Goal: Book appointment/travel/reservation

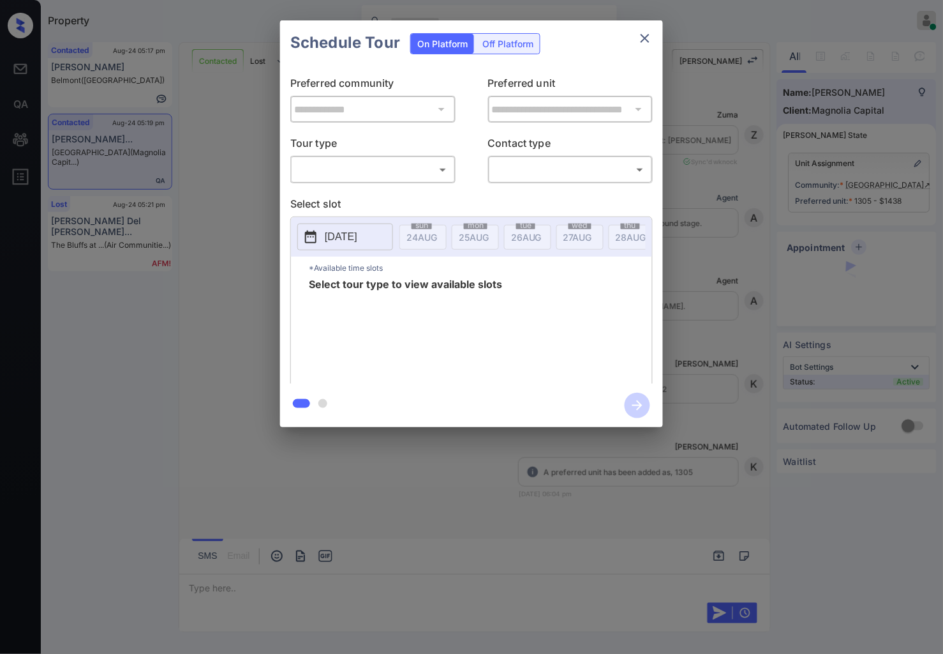
scroll to position [1063, 0]
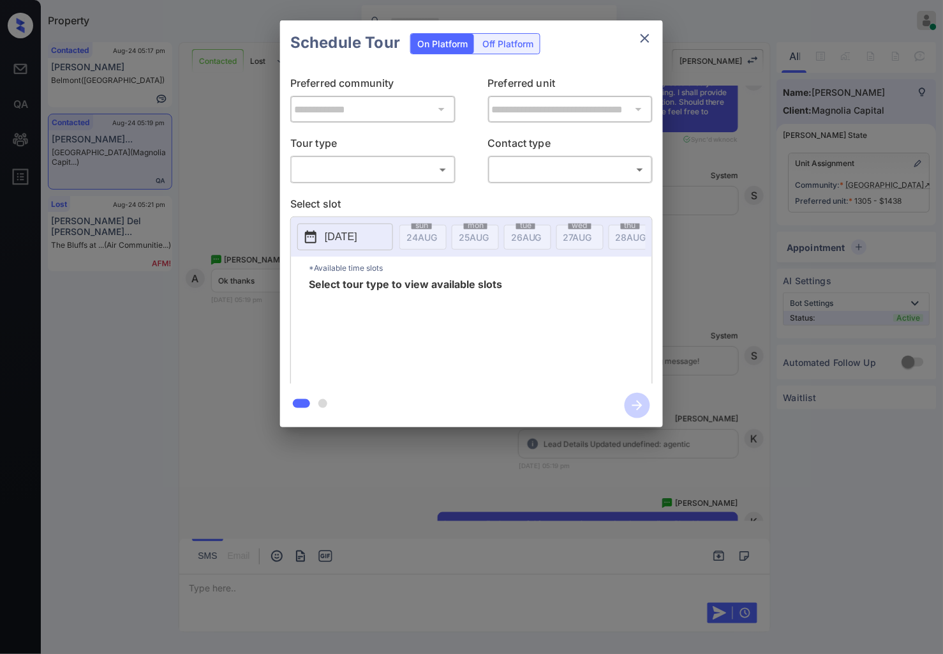
click at [438, 168] on body "Property Caroline Dacanay Online Set yourself offline Set yourself on break Pro…" at bounding box center [471, 327] width 943 height 654
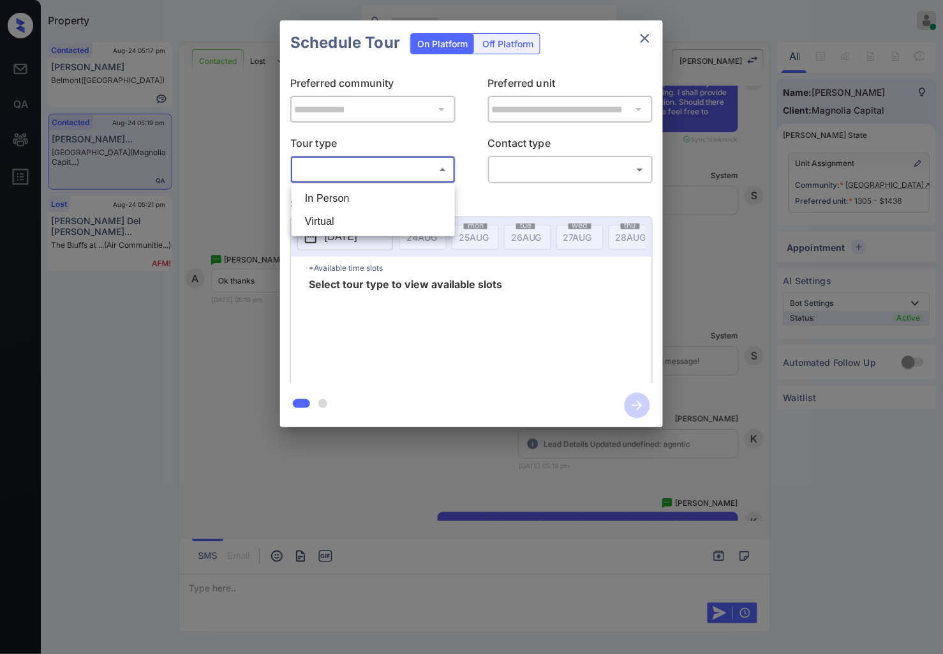
drag, startPoint x: 442, startPoint y: 184, endPoint x: 520, endPoint y: 171, distance: 79.5
click at [442, 184] on ul "In Person Virtual" at bounding box center [373, 210] width 163 height 52
drag, startPoint x: 345, startPoint y: 202, endPoint x: 569, endPoint y: 141, distance: 232.1
click at [346, 201] on li "In Person" at bounding box center [373, 198] width 157 height 23
type input "********"
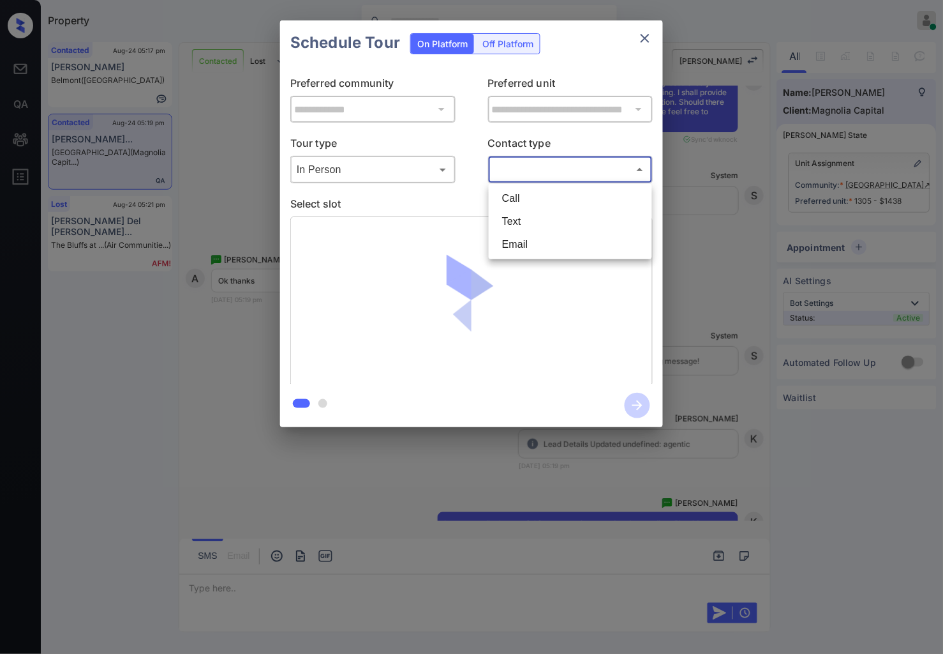
click at [569, 168] on body "Property Caroline Dacanay Online Set yourself offline Set yourself on break Pro…" at bounding box center [471, 327] width 943 height 654
click at [553, 221] on li "Text" at bounding box center [570, 221] width 157 height 23
type input "****"
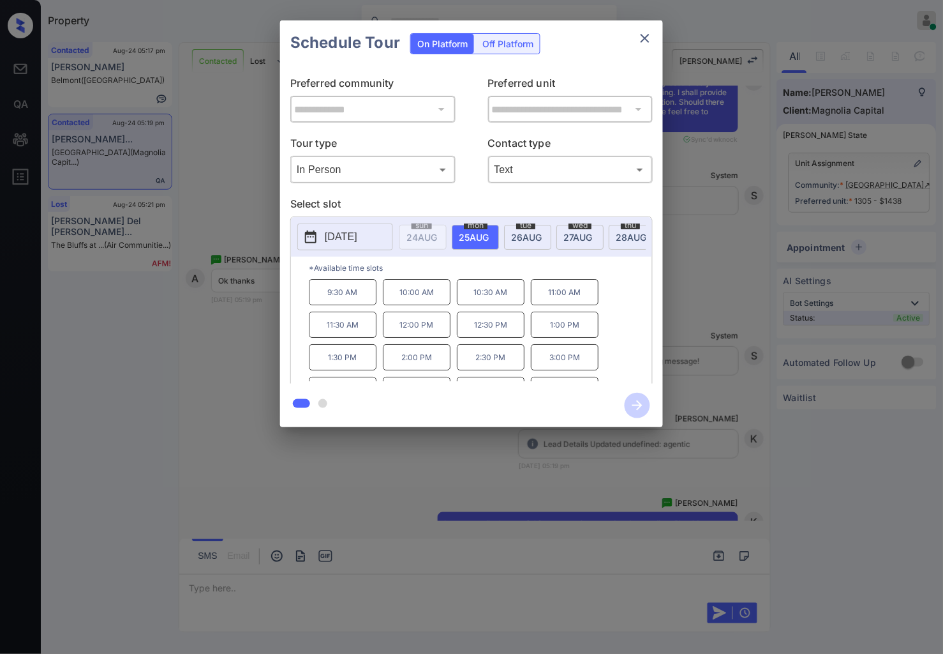
click at [521, 240] on span "26 AUG" at bounding box center [526, 237] width 31 height 11
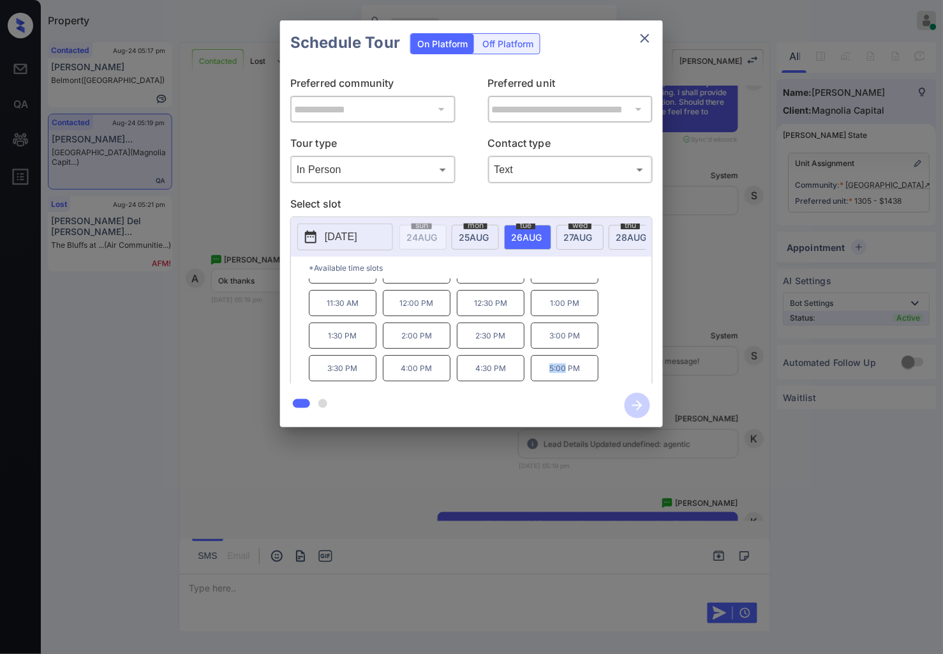
drag, startPoint x: 565, startPoint y: 373, endPoint x: 546, endPoint y: 374, distance: 19.2
click at [546, 374] on p "5:00 PM" at bounding box center [565, 368] width 68 height 26
drag, startPoint x: 581, startPoint y: 378, endPoint x: 548, endPoint y: 378, distance: 33.8
click at [548, 378] on p "5:00 PM" at bounding box center [565, 368] width 68 height 26
copy p "5:00 PM"
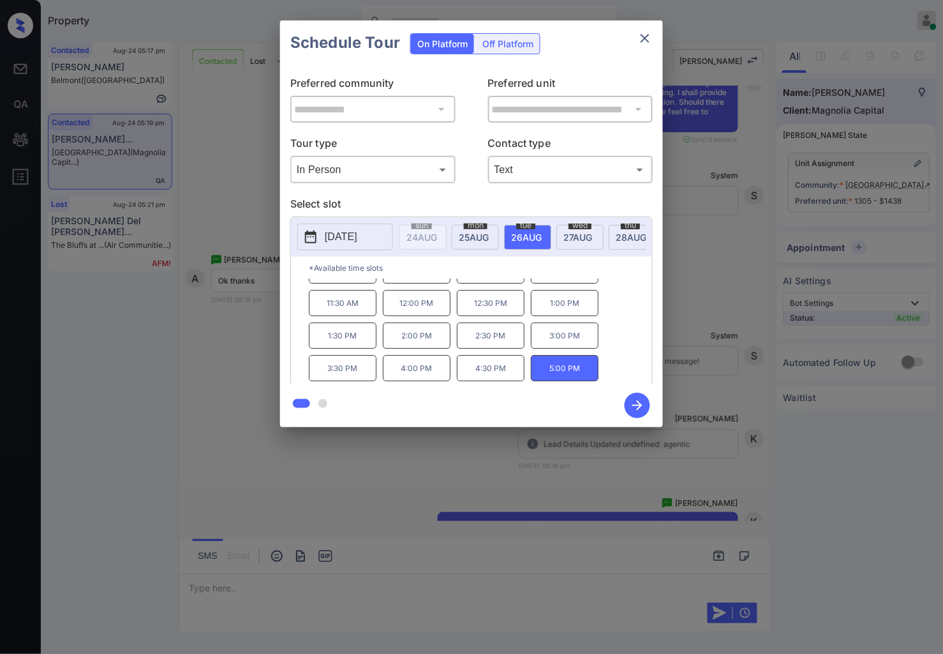
click at [520, 480] on div at bounding box center [471, 327] width 943 height 654
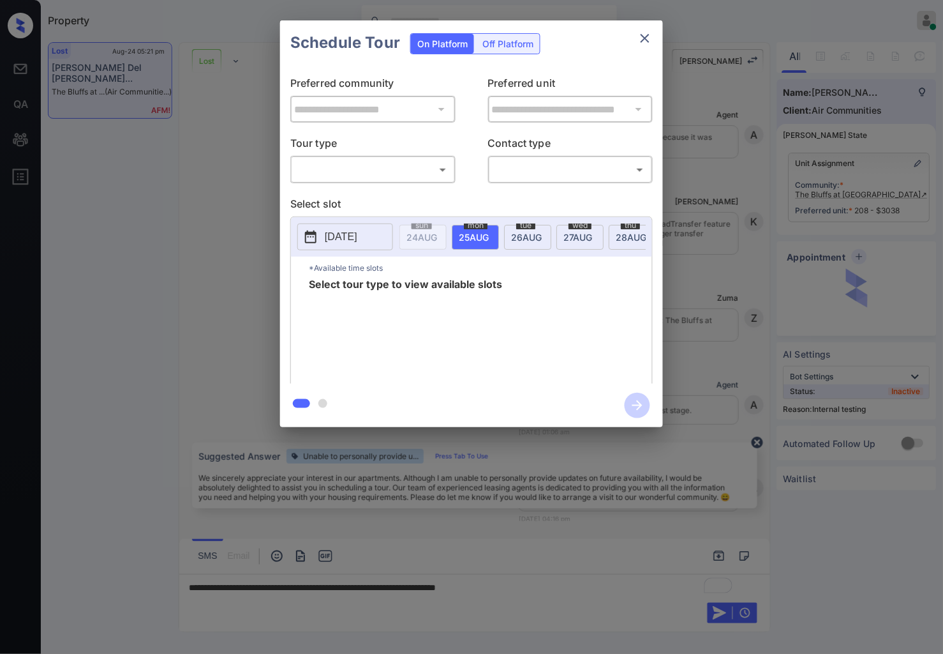
scroll to position [2250, 0]
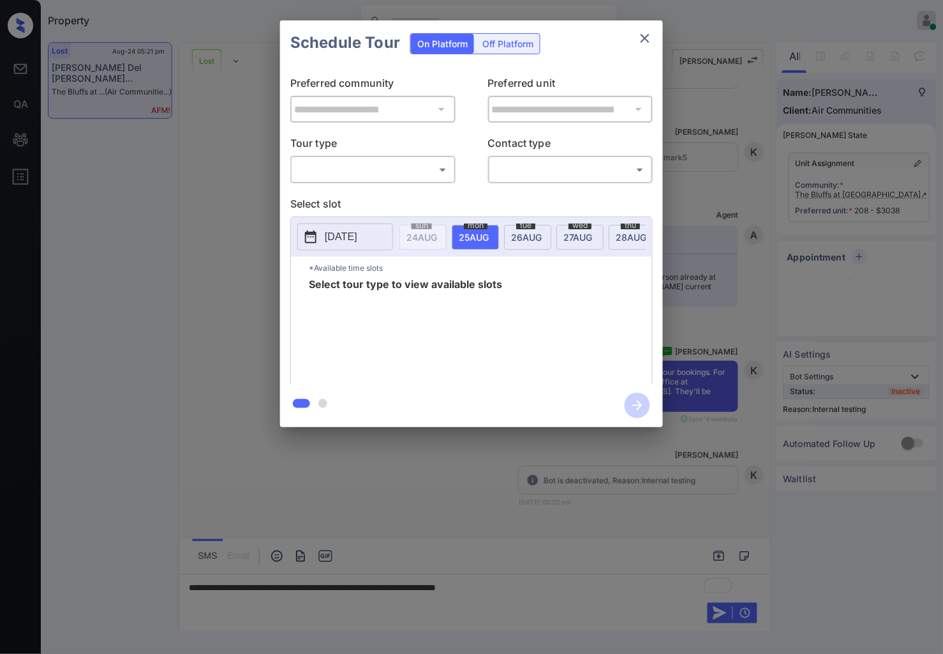
click at [361, 156] on div "​ ​" at bounding box center [372, 169] width 165 height 27
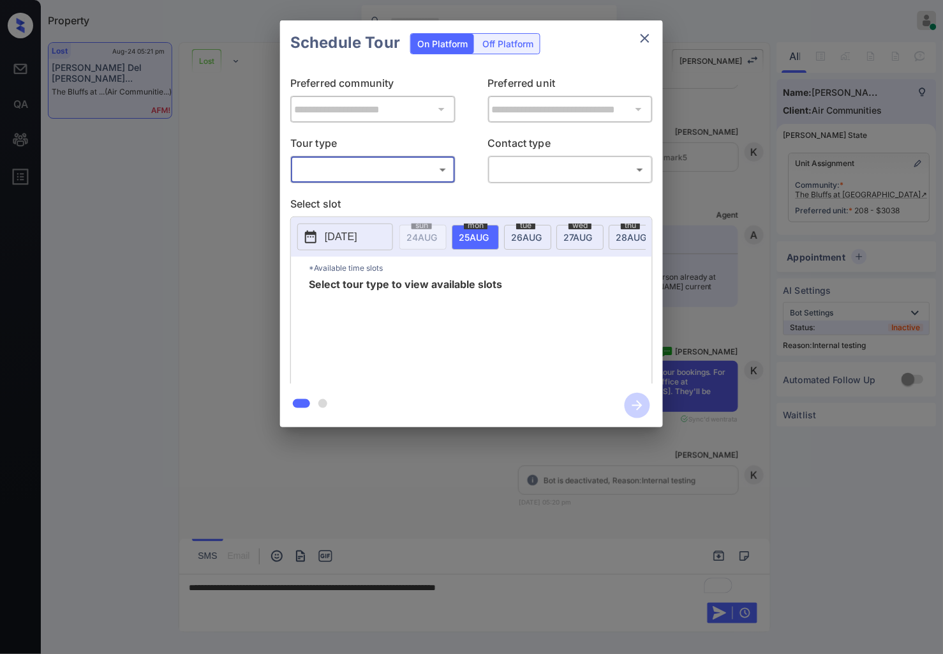
click at [365, 168] on body "Property Caroline Dacanay Online Set yourself offline Set yourself on break Pro…" at bounding box center [471, 327] width 943 height 654
click at [371, 204] on li "In Person" at bounding box center [373, 198] width 157 height 23
type input "********"
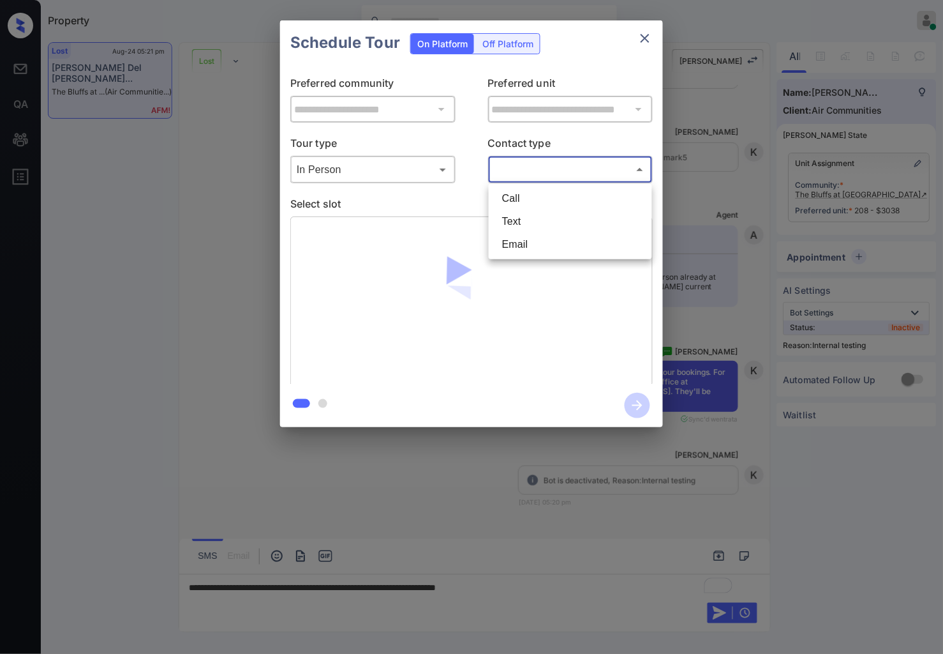
click at [588, 174] on body "Property Caroline Dacanay Online Set yourself offline Set yourself on break Pro…" at bounding box center [471, 327] width 943 height 654
click at [553, 230] on li "Text" at bounding box center [570, 221] width 157 height 23
type input "****"
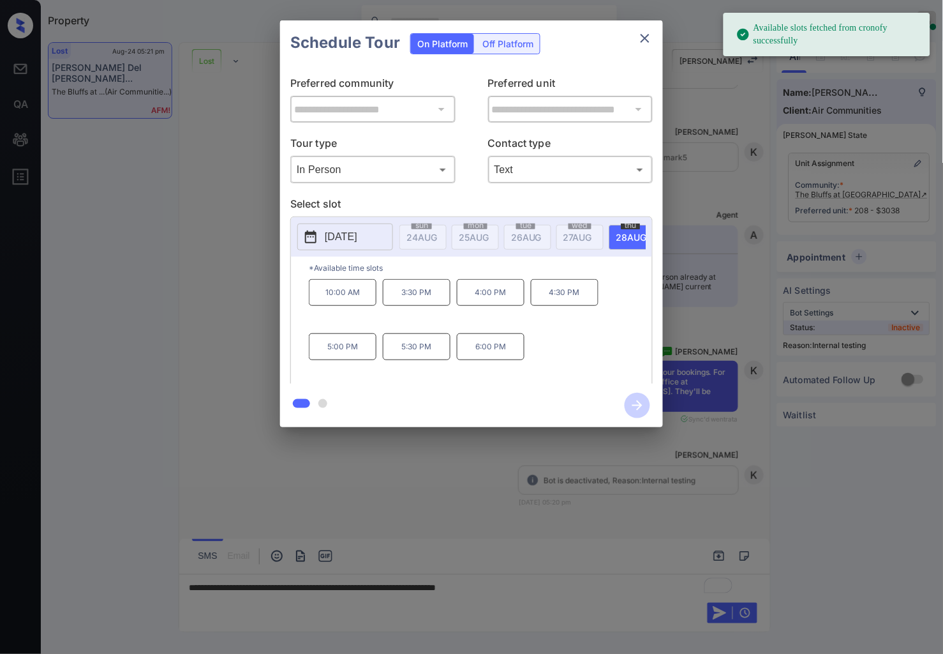
click at [343, 234] on p "2025-08-28" at bounding box center [341, 236] width 33 height 15
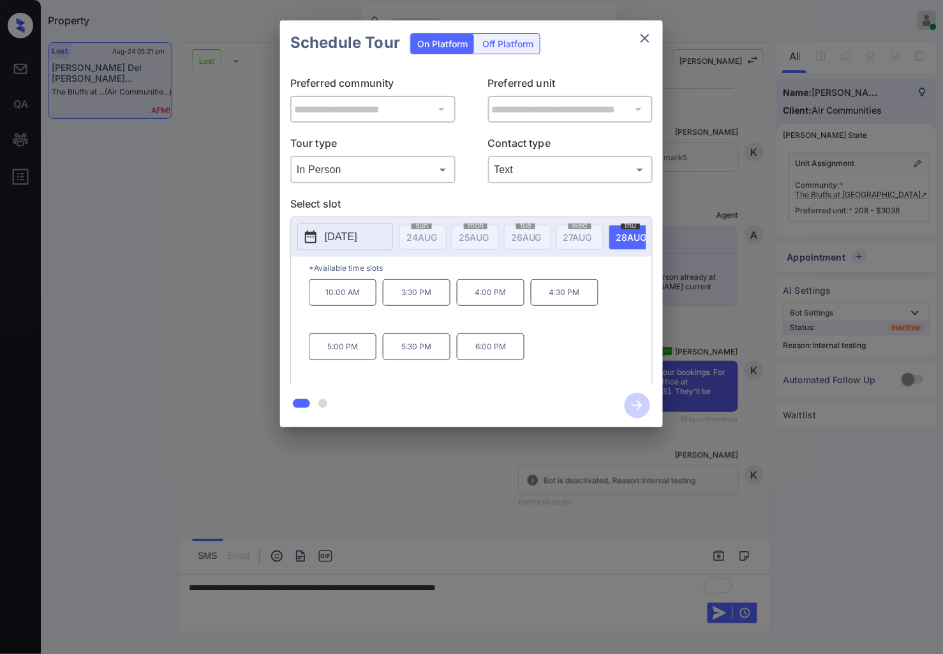
click at [692, 260] on div "**********" at bounding box center [471, 223] width 943 height 447
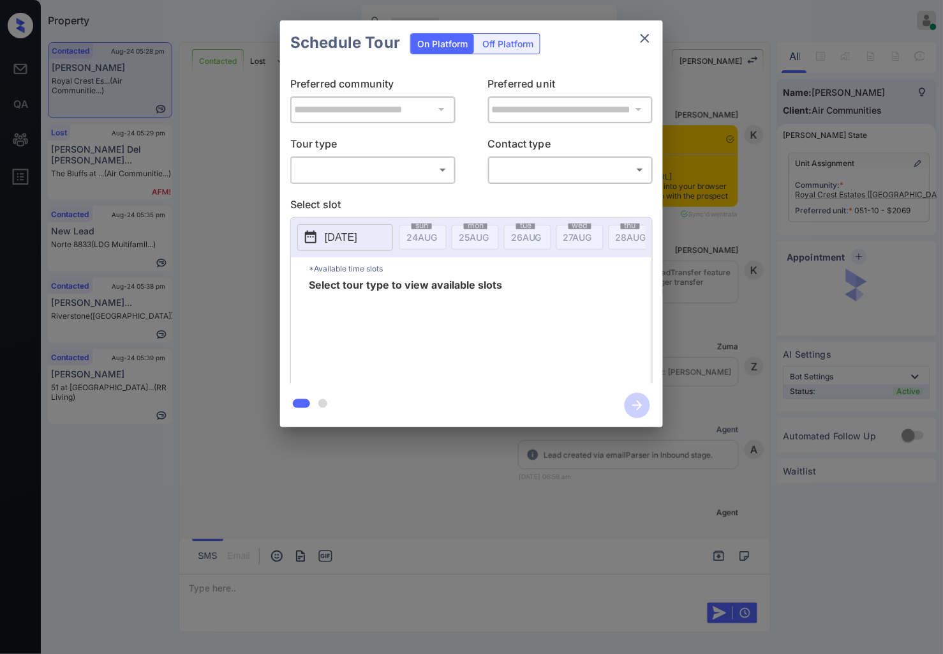
scroll to position [1361, 0]
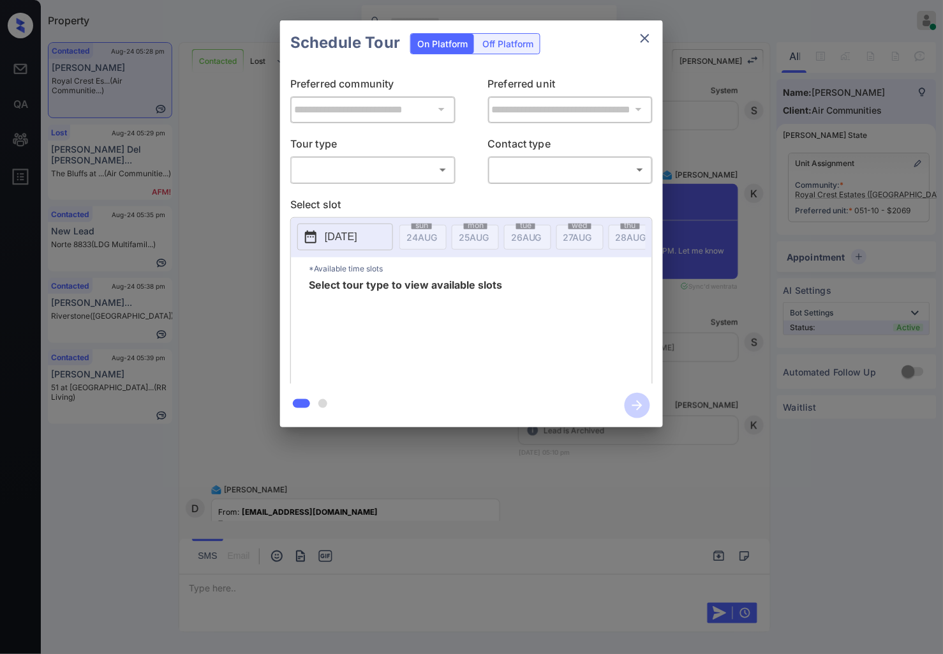
click at [405, 167] on body "Property [PERSON_NAME] Online Set yourself offline Set yourself on break Profil…" at bounding box center [471, 327] width 943 height 654
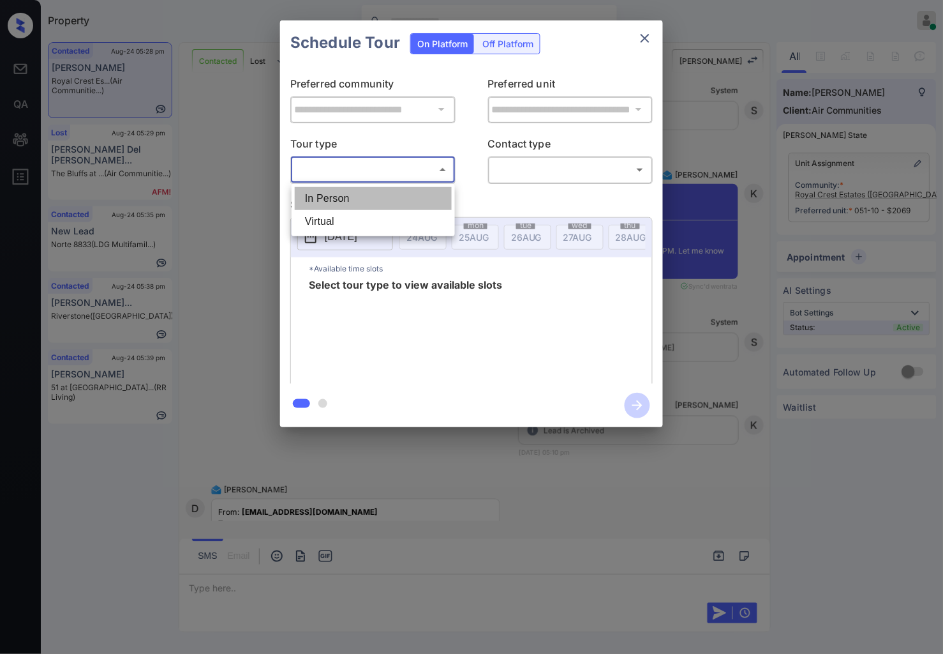
click at [414, 203] on li "In Person" at bounding box center [373, 198] width 157 height 23
type input "********"
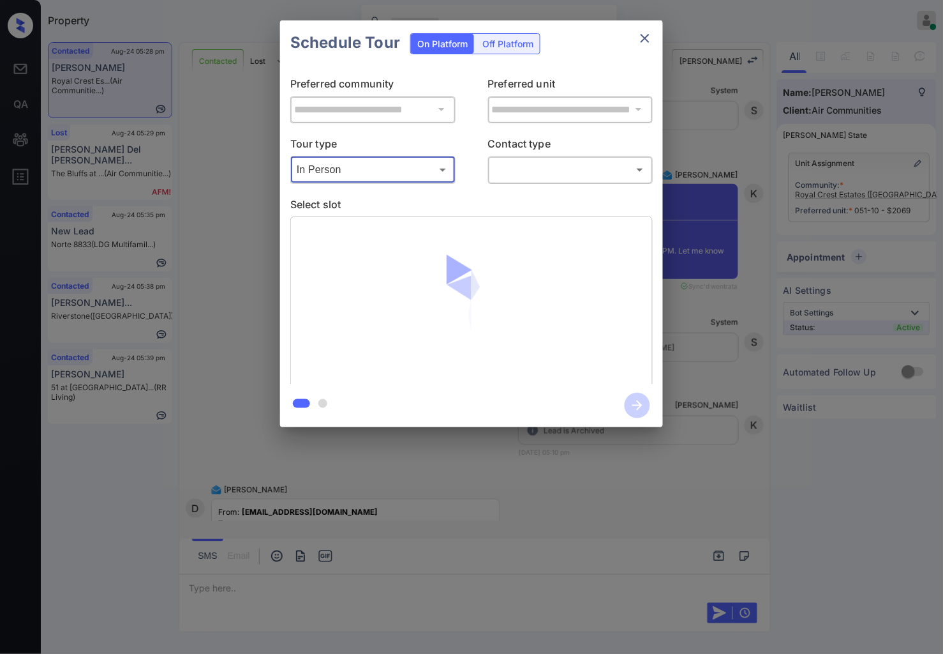
click at [518, 160] on body "Property Caroline Dacanay Online Set yourself offline Set yourself on break Pro…" at bounding box center [471, 327] width 943 height 654
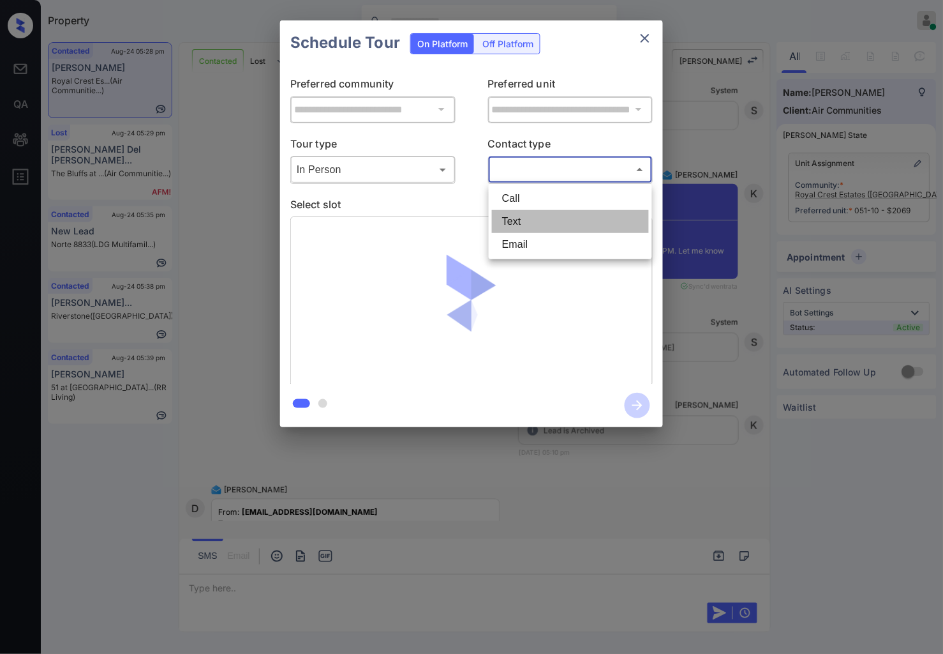
click at [525, 218] on li "Text" at bounding box center [570, 221] width 157 height 23
type input "****"
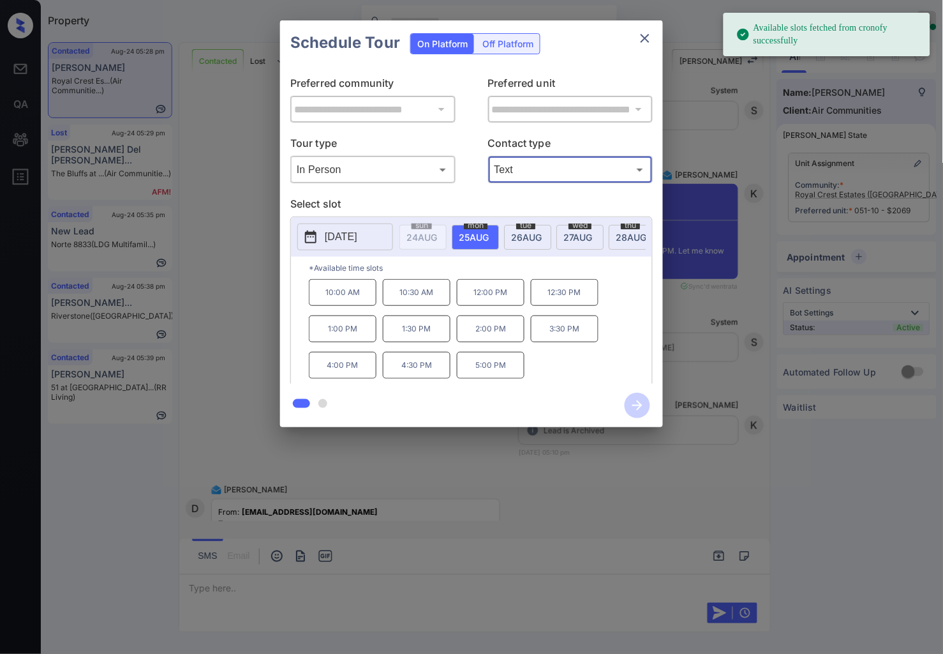
click at [348, 227] on button "2025-08-25" at bounding box center [345, 236] width 96 height 27
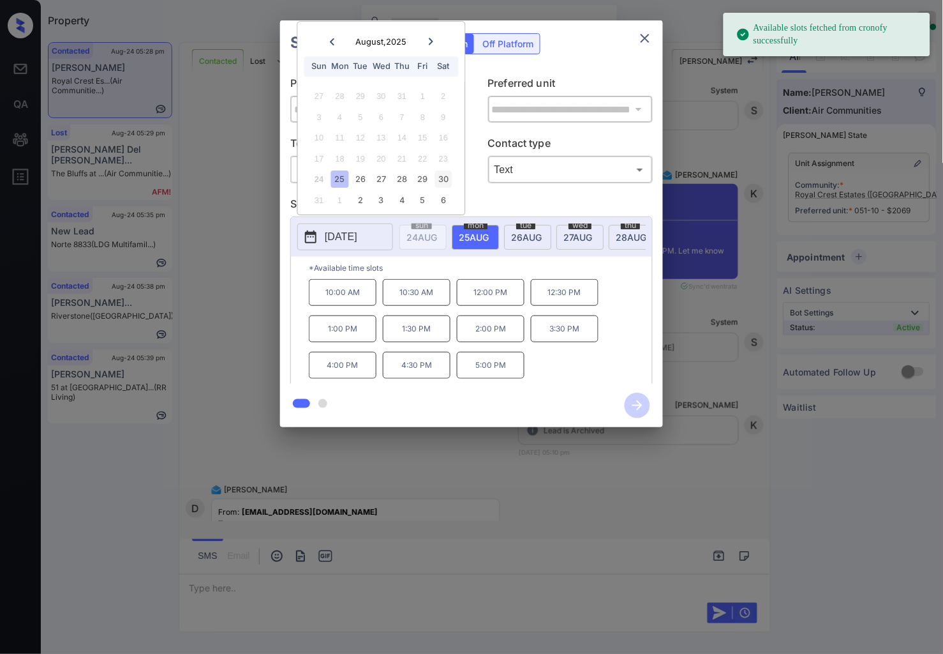
click at [445, 176] on div "30" at bounding box center [443, 179] width 17 height 17
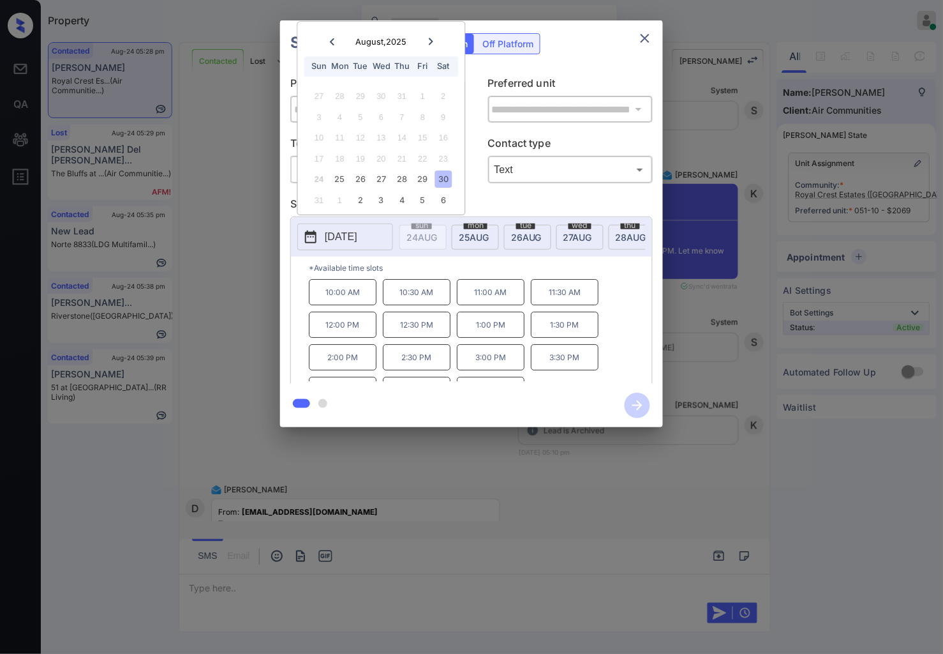
click at [724, 280] on div "**********" at bounding box center [471, 223] width 943 height 447
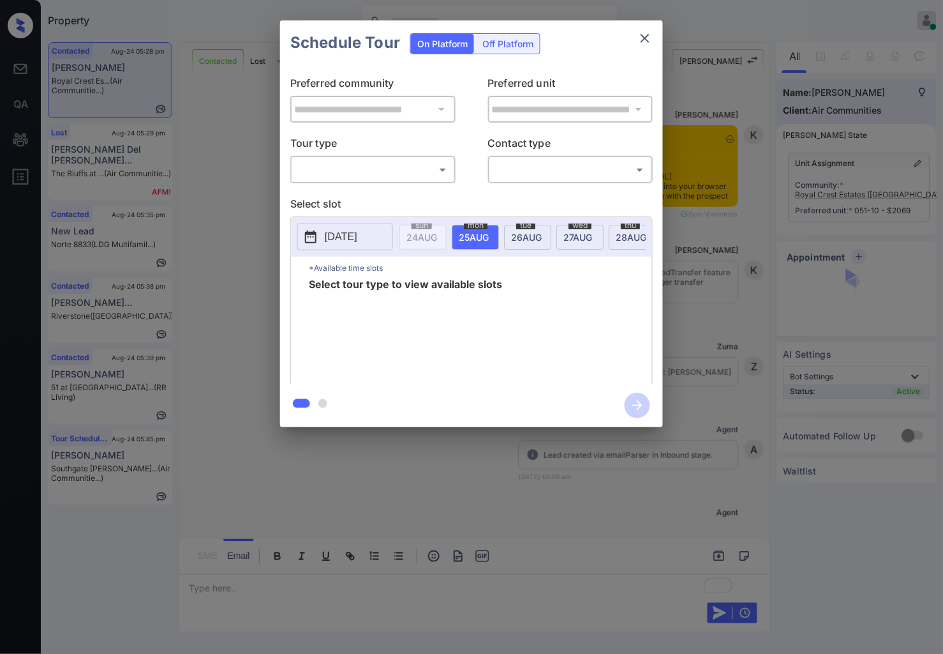
scroll to position [1645, 0]
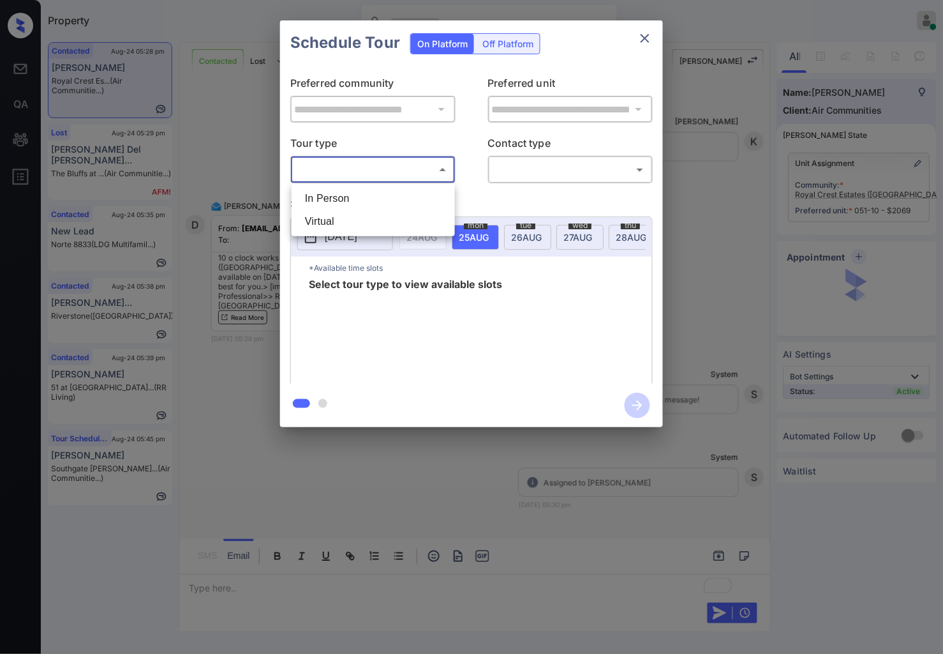
click at [421, 167] on body "Property Caroline Dacanay Online Set yourself offline Set yourself on break Pro…" at bounding box center [471, 327] width 943 height 654
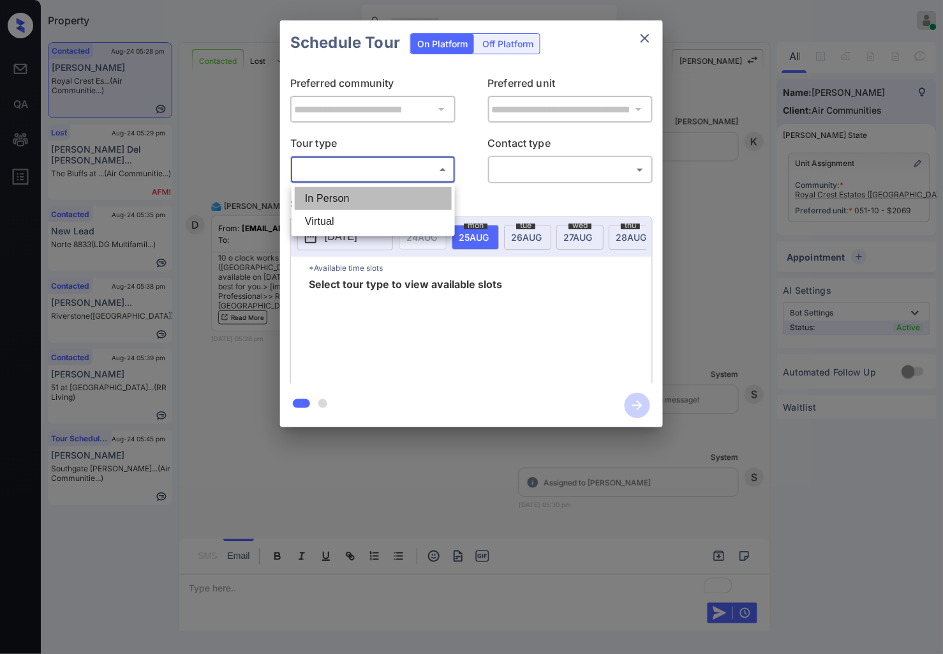
click at [421, 197] on li "In Person" at bounding box center [373, 198] width 157 height 23
type input "********"
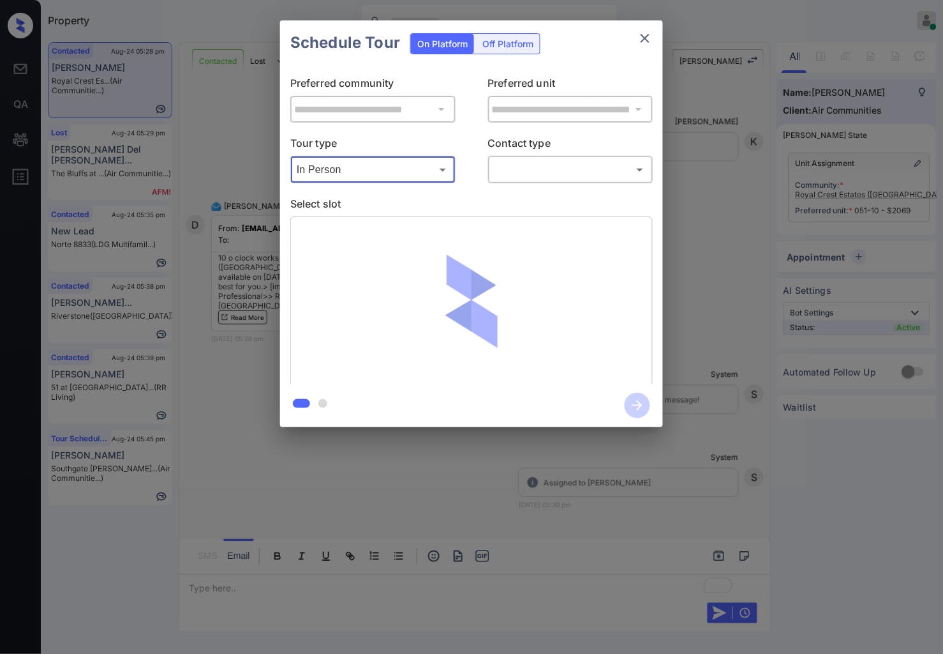
click at [562, 163] on body "Property Caroline Dacanay Online Set yourself offline Set yourself on break Pro…" at bounding box center [471, 327] width 943 height 654
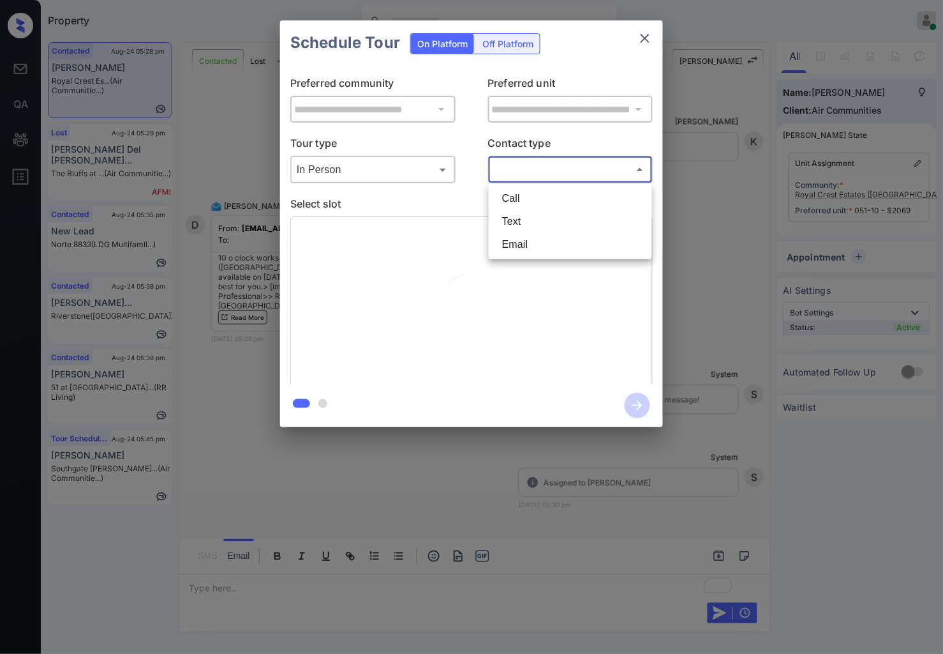
click at [534, 228] on li "Text" at bounding box center [570, 221] width 157 height 23
type input "****"
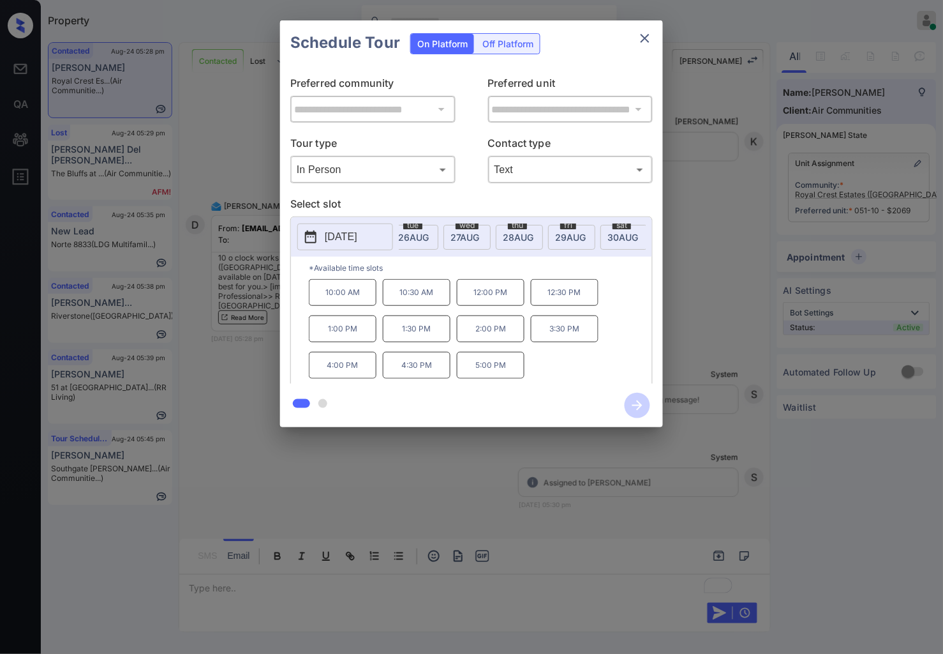
scroll to position [0, 142]
click at [595, 233] on span "30 AUG" at bounding box center [594, 237] width 31 height 11
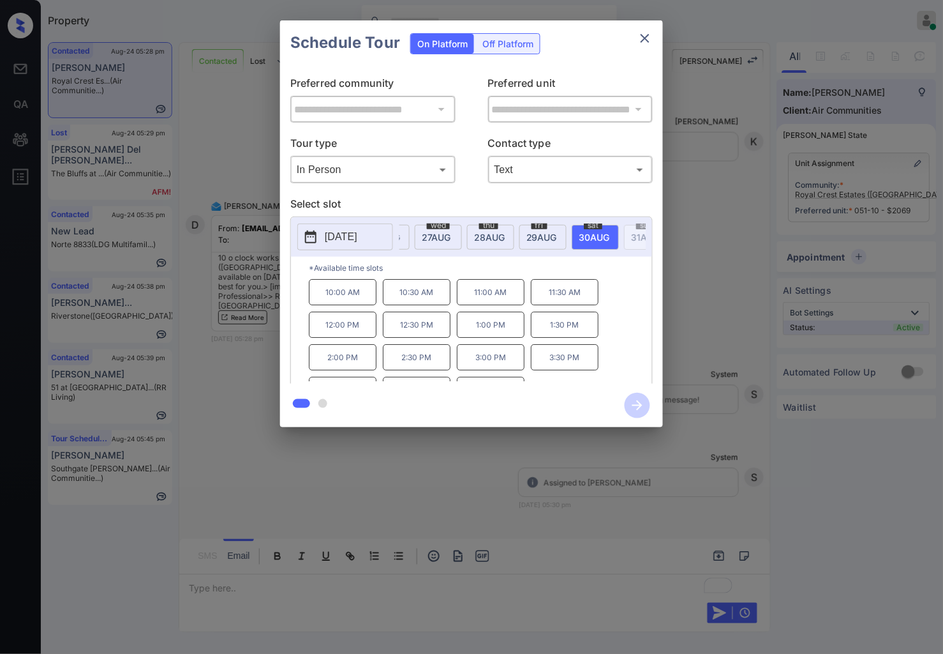
click at [347, 305] on p "10:00 AM" at bounding box center [343, 292] width 68 height 26
click at [636, 405] on icon "button" at bounding box center [637, 405] width 10 height 10
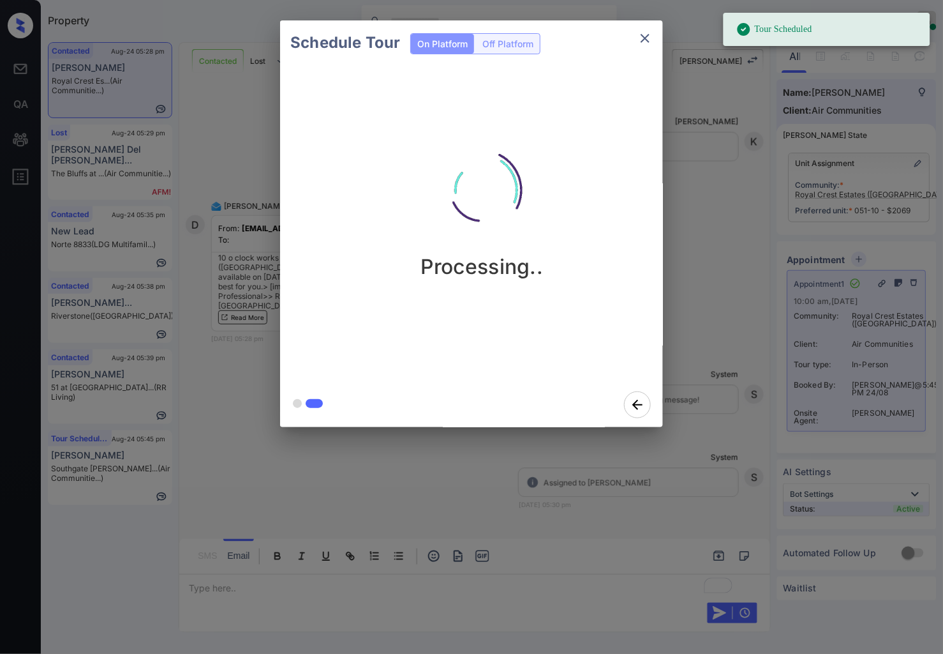
drag, startPoint x: 641, startPoint y: 503, endPoint x: 648, endPoint y: 498, distance: 7.8
click at [648, 498] on div at bounding box center [471, 327] width 943 height 654
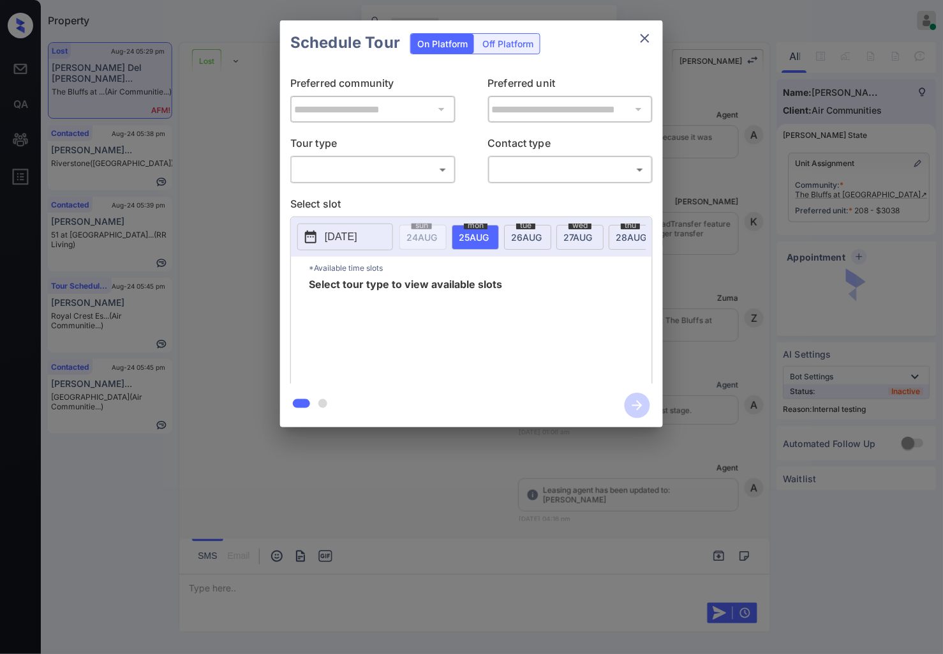
scroll to position [3346, 0]
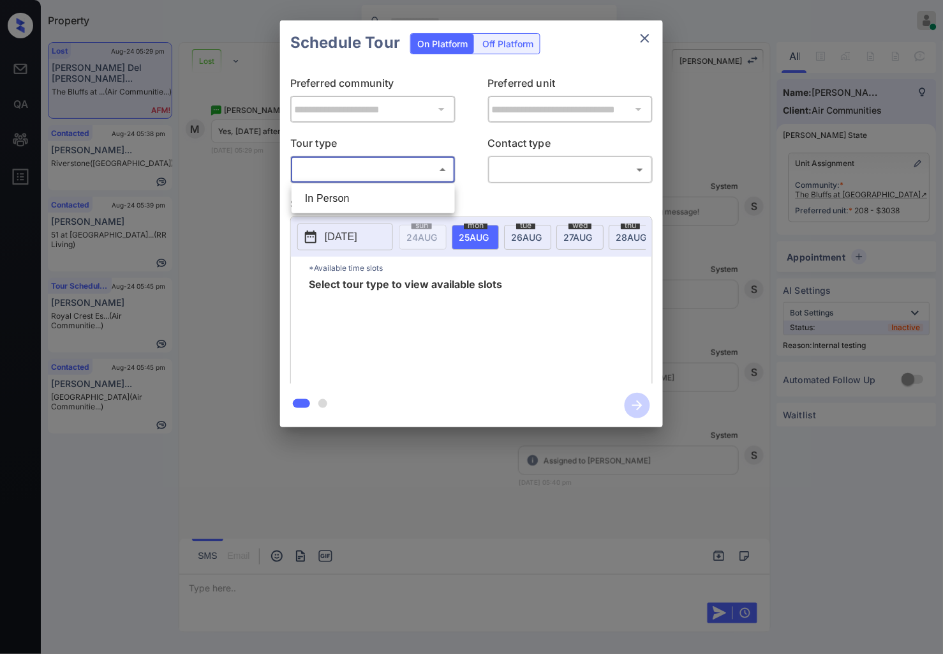
click at [381, 173] on body "Property [PERSON_NAME] Online Set yourself offline Set yourself on break Profil…" at bounding box center [471, 327] width 943 height 654
click at [385, 205] on li "In Person" at bounding box center [373, 198] width 157 height 23
type input "********"
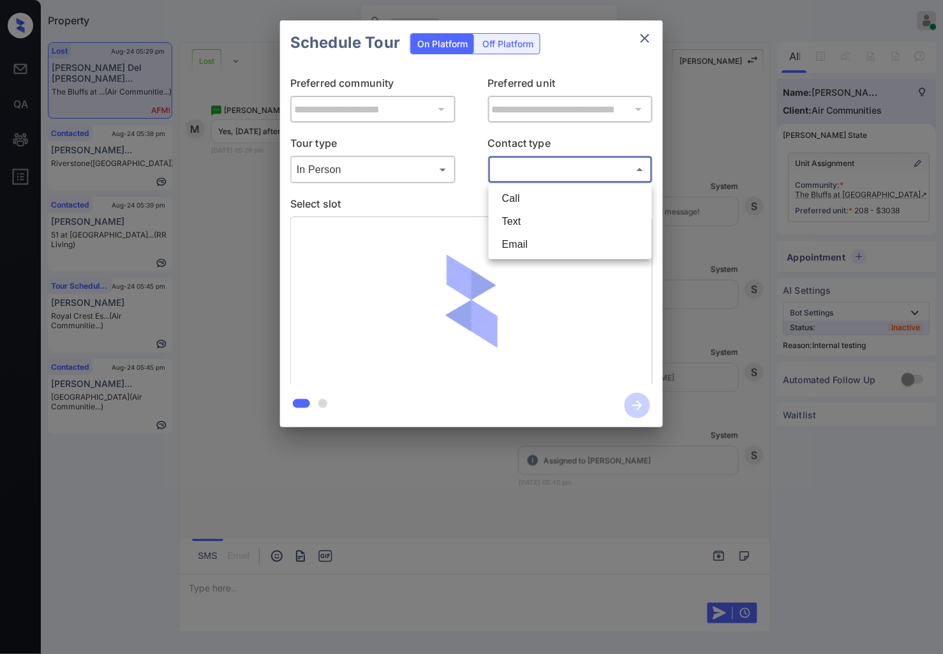
click at [560, 162] on body "Property Caroline Dacanay Online Set yourself offline Set yourself on break Pro…" at bounding box center [471, 327] width 943 height 654
click at [520, 221] on li "Text" at bounding box center [570, 221] width 157 height 23
type input "****"
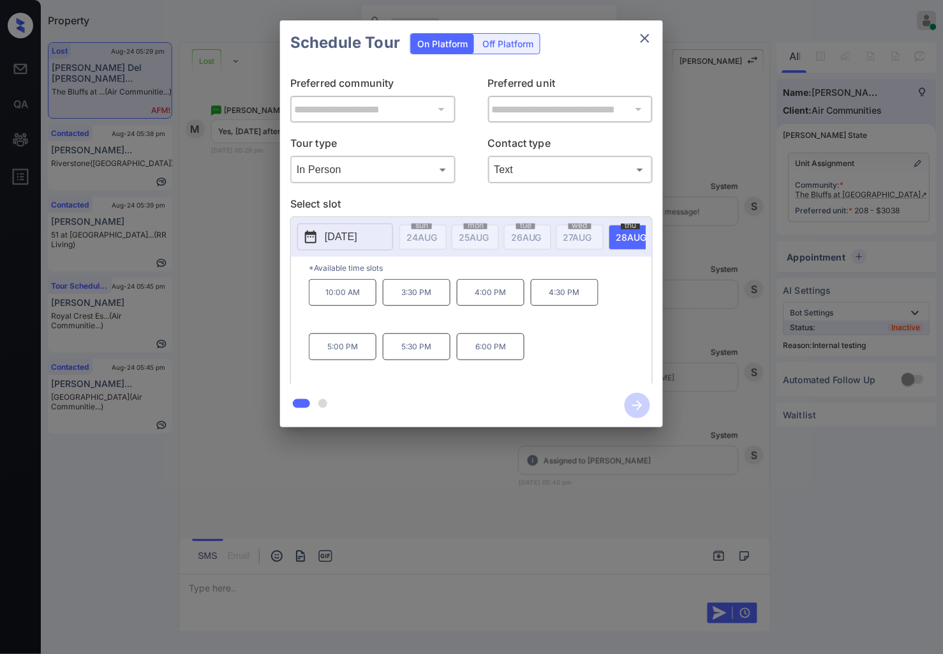
click at [357, 243] on p "2025-08-28" at bounding box center [341, 236] width 33 height 15
click at [260, 262] on div "**********" at bounding box center [471, 223] width 943 height 447
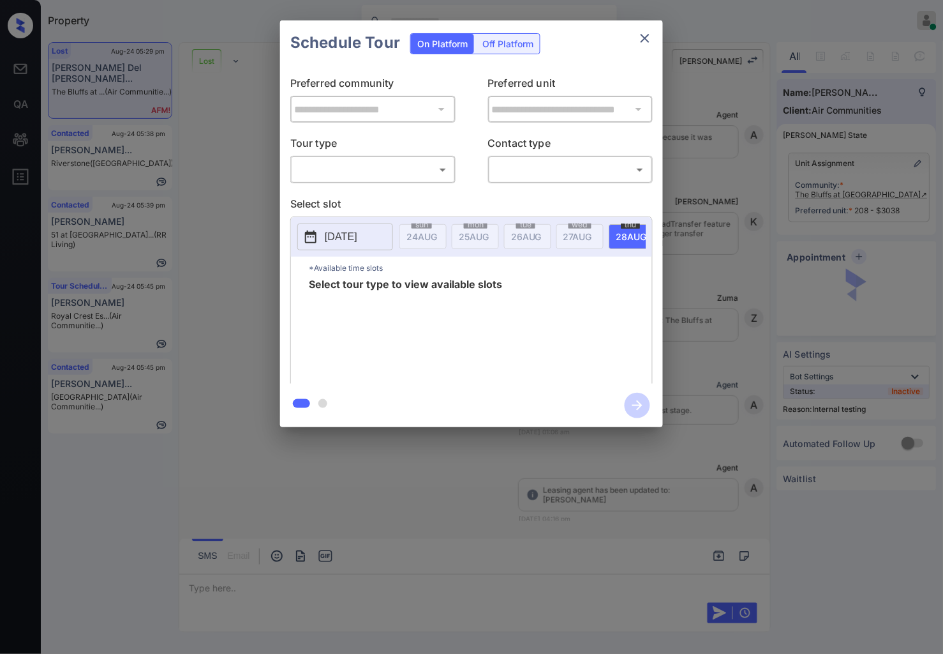
scroll to position [3346, 0]
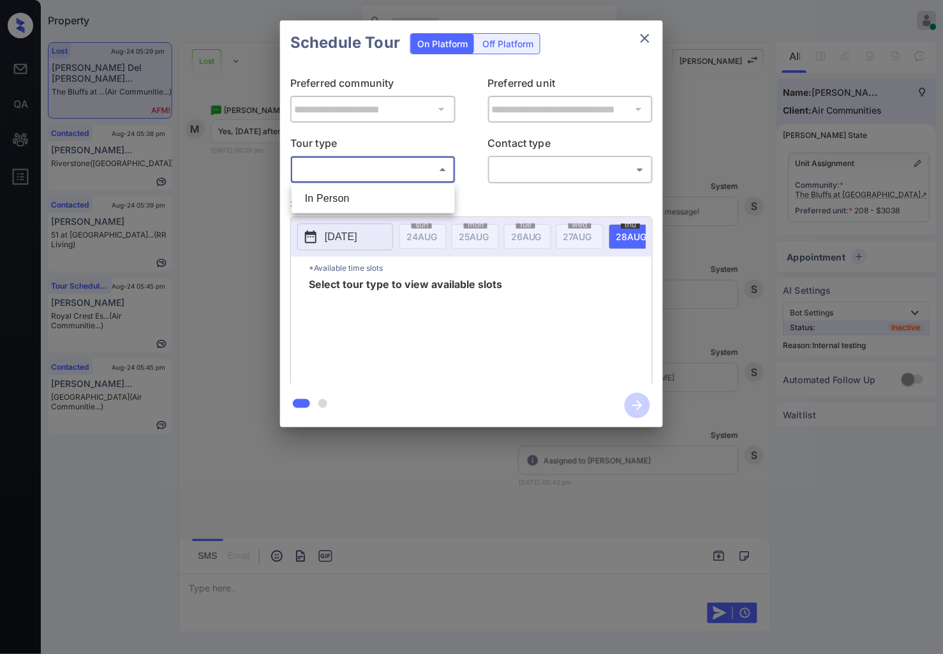
click at [380, 168] on body "Property Caroline Dacanay Online Set yourself offline Set yourself on break Pro…" at bounding box center [471, 327] width 943 height 654
click at [381, 194] on li "In Person" at bounding box center [373, 198] width 157 height 23
type input "********"
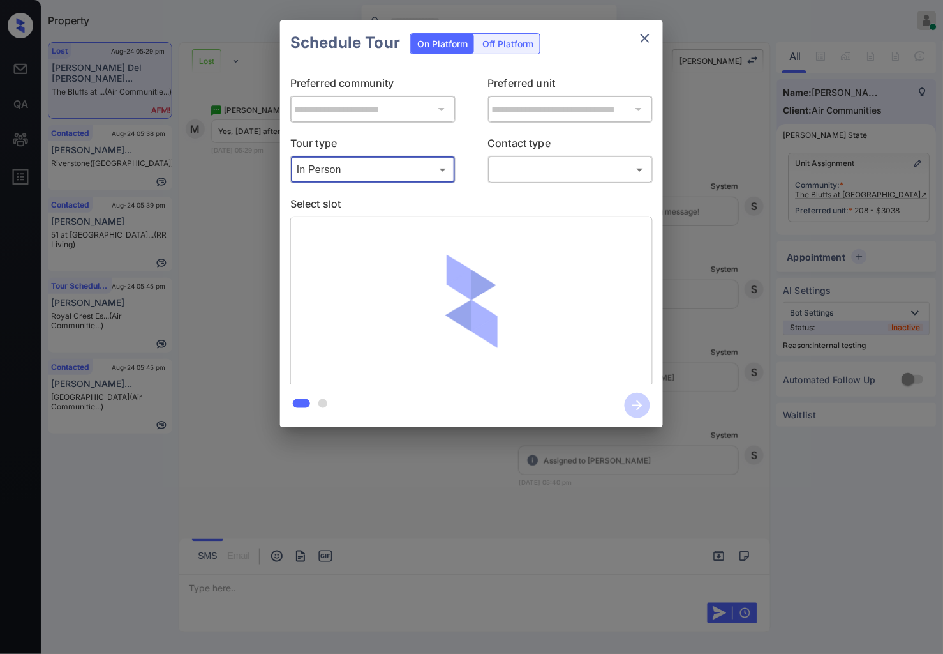
click at [549, 176] on body "Property Caroline Dacanay Online Set yourself offline Set yourself on break Pro…" at bounding box center [471, 327] width 943 height 654
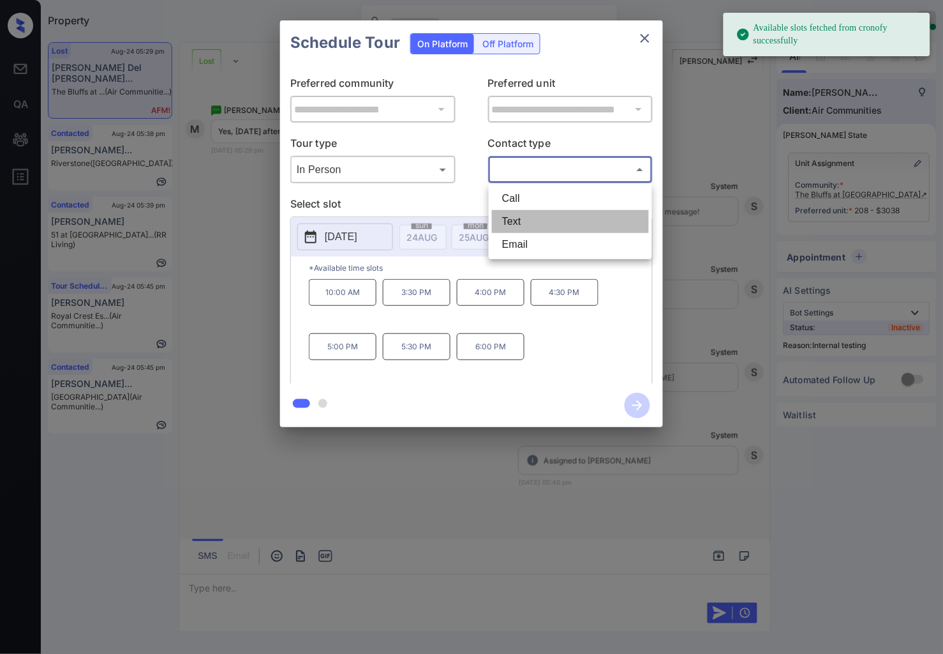
click at [527, 221] on li "Text" at bounding box center [570, 221] width 157 height 23
type input "****"
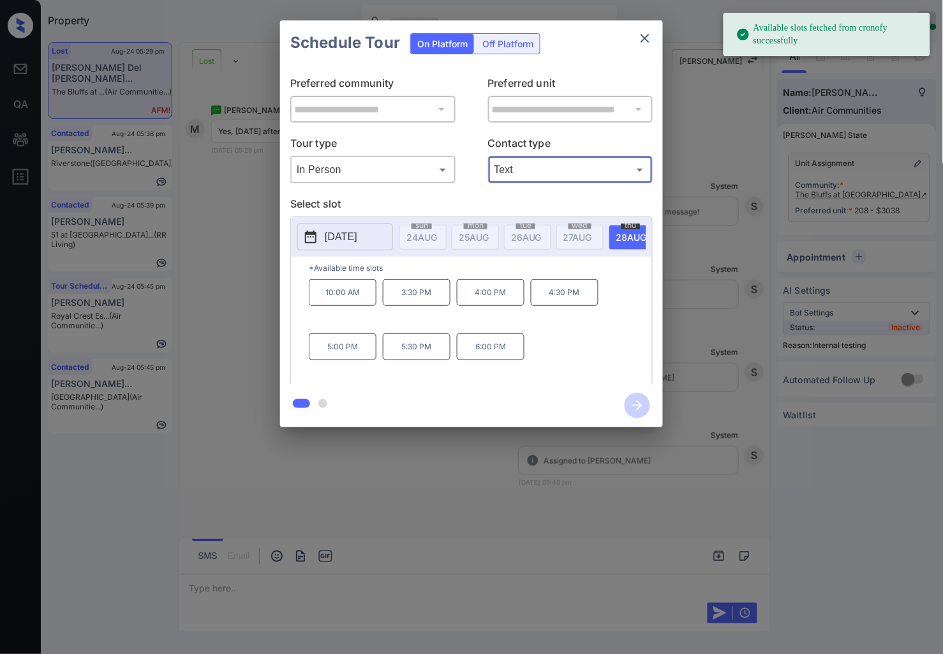
click at [357, 234] on p "2025-08-28" at bounding box center [341, 236] width 33 height 15
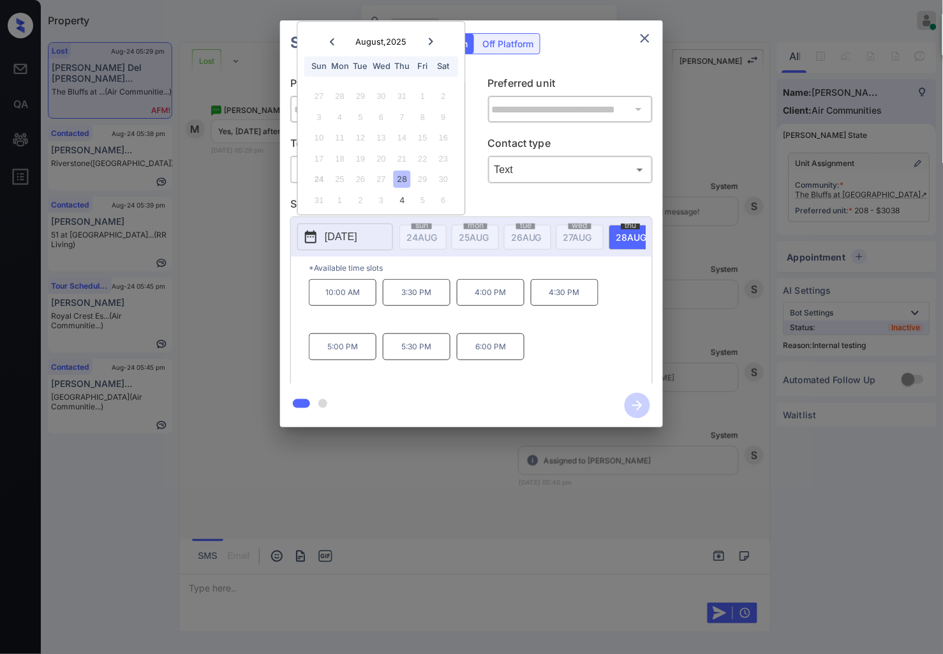
click at [431, 40] on icon at bounding box center [431, 41] width 4 height 7
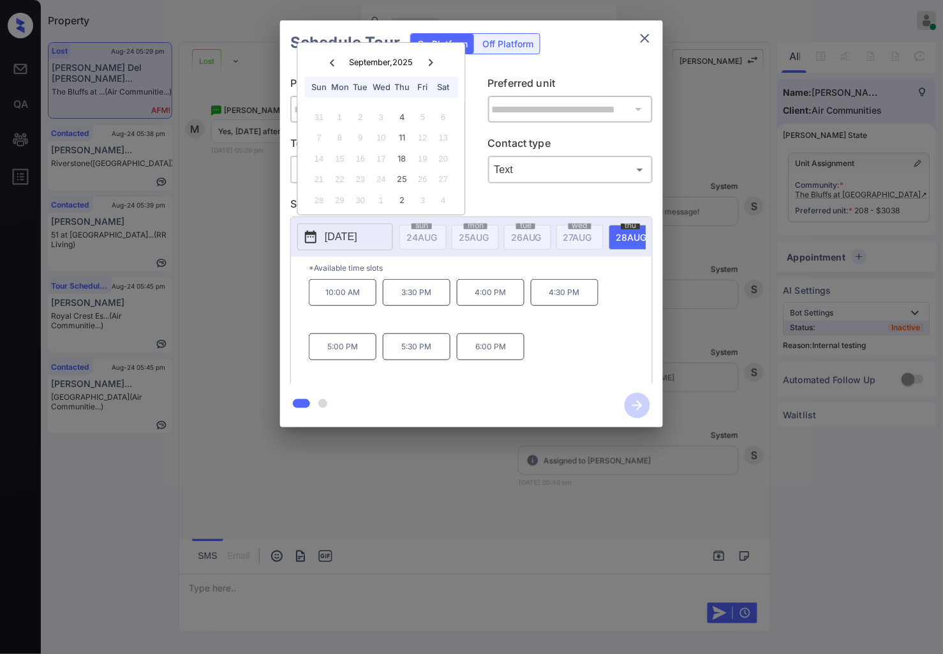
click at [333, 68] on div at bounding box center [332, 62] width 17 height 16
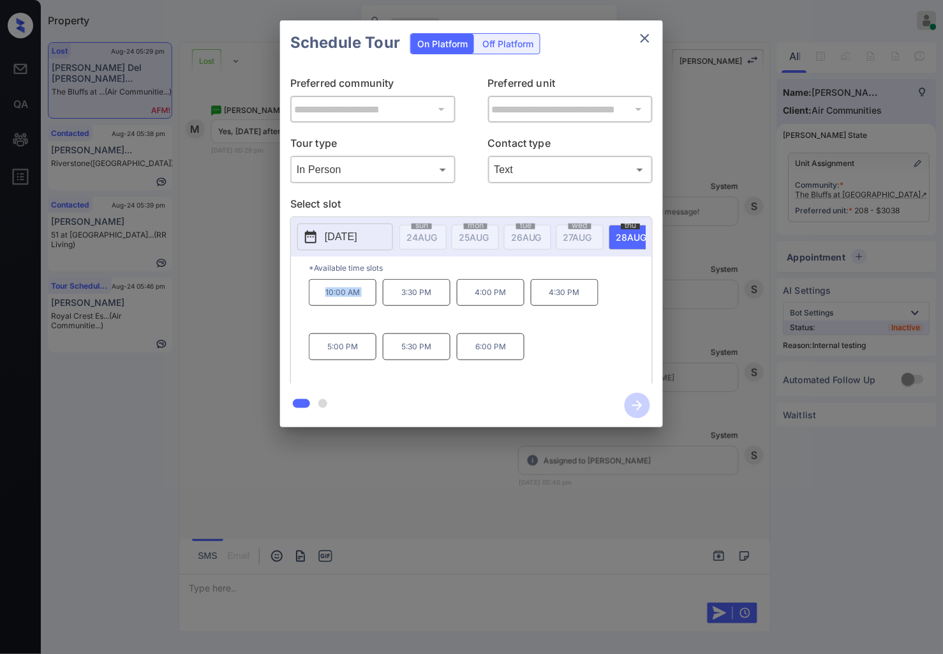
drag, startPoint x: 320, startPoint y: 297, endPoint x: 294, endPoint y: 297, distance: 26.2
click at [294, 297] on div "*Available time slots 10:00 AM 3:30 PM 4:00 PM 4:30 PM 5:00 PM 5:30 PM 6:00 PM" at bounding box center [471, 322] width 361 height 131
copy p "10:00 AM"
drag, startPoint x: 532, startPoint y: 303, endPoint x: 472, endPoint y: 303, distance: 60.0
click at [472, 303] on div "10:00 AM 3:30 PM 4:00 PM 4:30 PM 5:00 PM 5:30 PM 6:00 PM" at bounding box center [480, 330] width 343 height 102
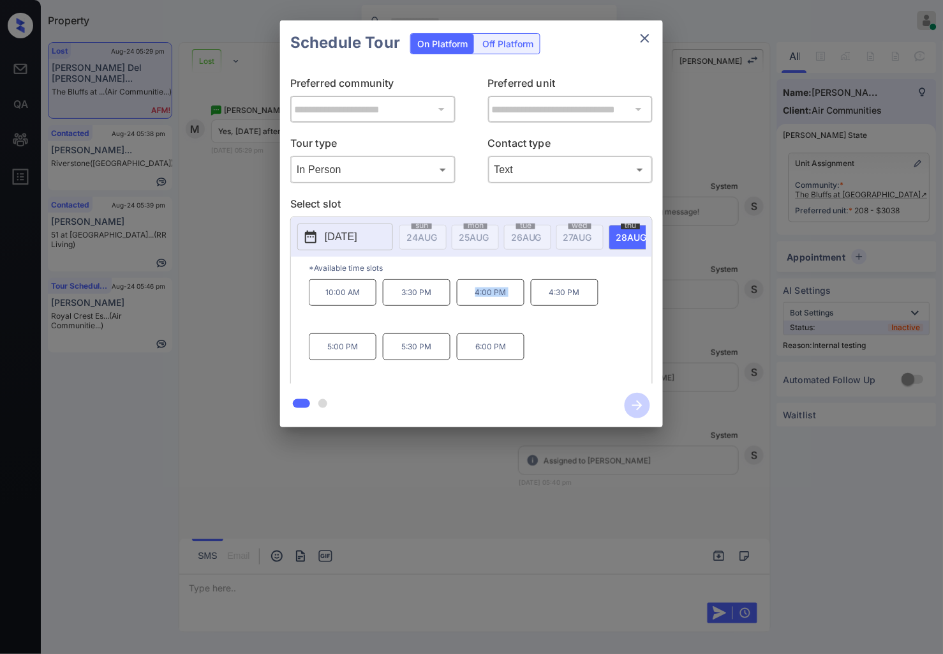
copy p "4:00 PM"
drag, startPoint x: 507, startPoint y: 361, endPoint x: 28, endPoint y: 361, distance: 479.3
click at [469, 360] on p "6:00 PM" at bounding box center [491, 346] width 68 height 27
copy p "6:00 PM"
click at [499, 461] on div at bounding box center [471, 327] width 943 height 654
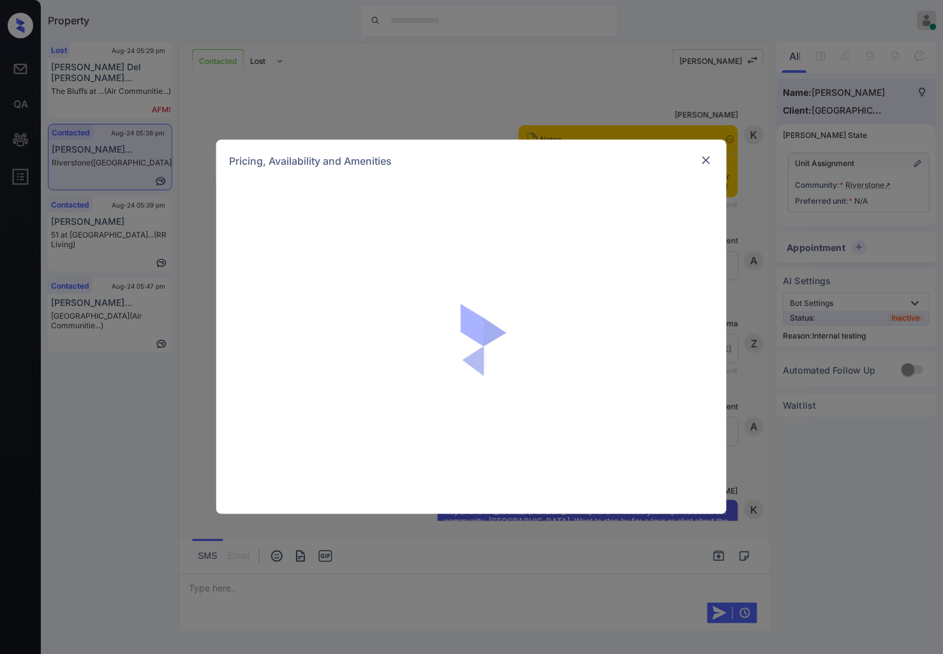
scroll to position [1786, 0]
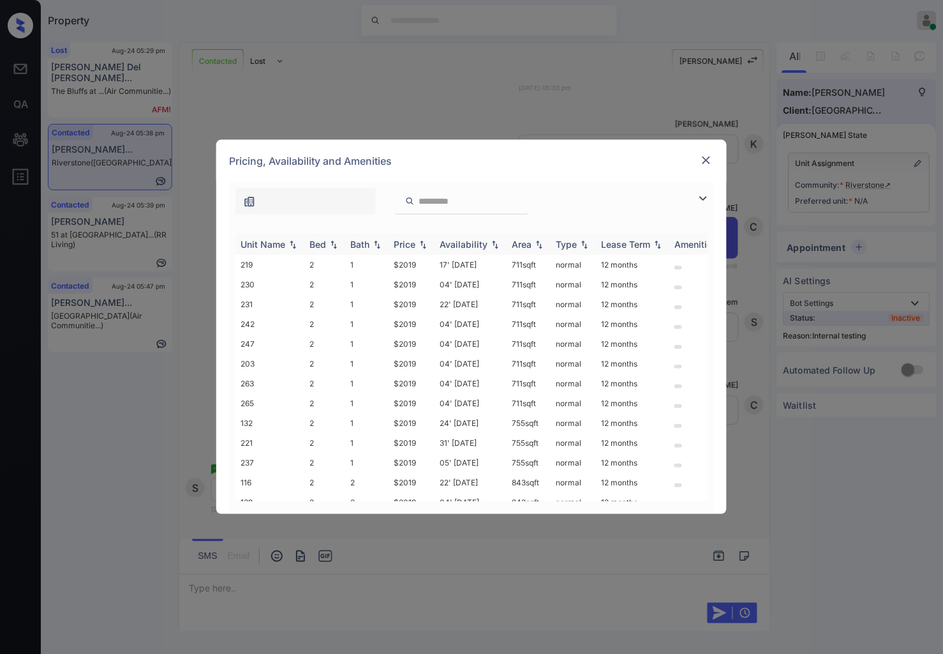
click at [426, 248] on img at bounding box center [423, 244] width 13 height 9
click at [426, 248] on img at bounding box center [423, 244] width 13 height 10
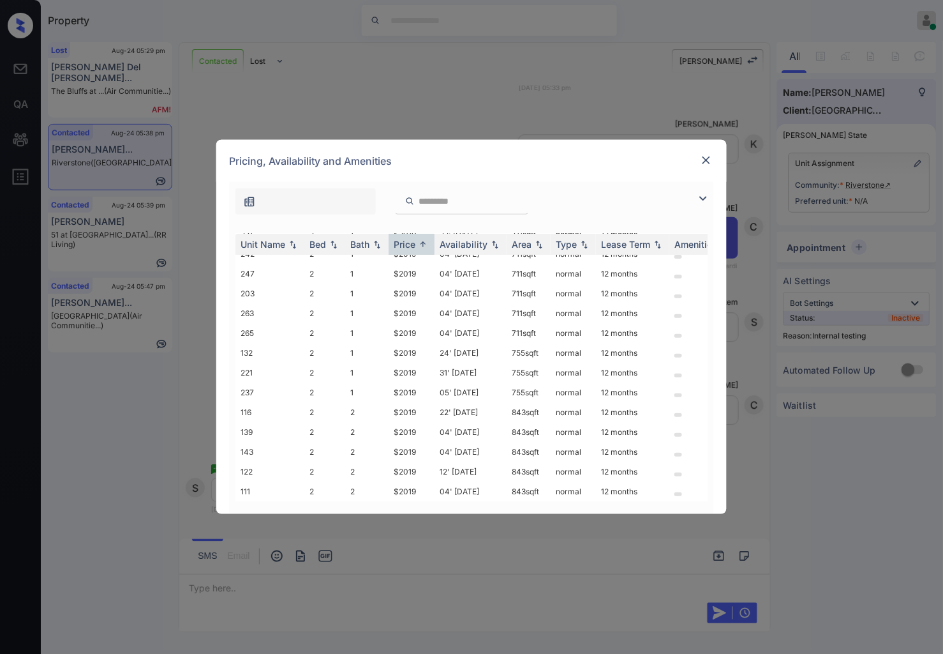
click at [707, 161] on img at bounding box center [706, 160] width 13 height 13
